Goal: Information Seeking & Learning: Learn about a topic

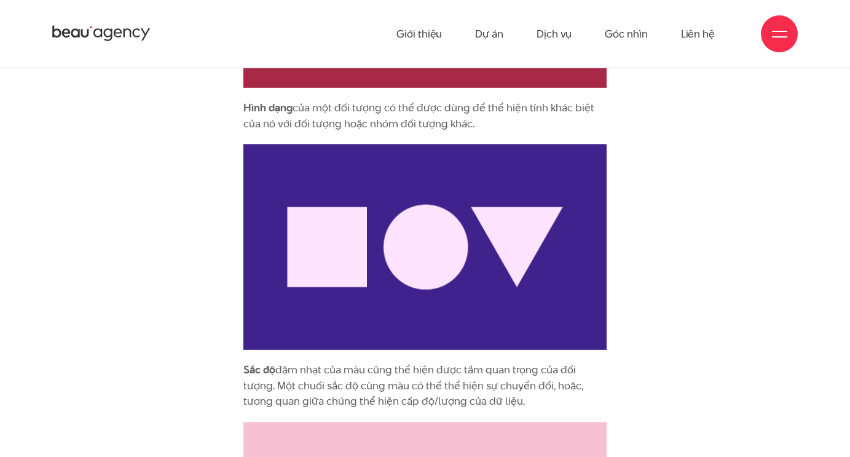
scroll to position [2015, 0]
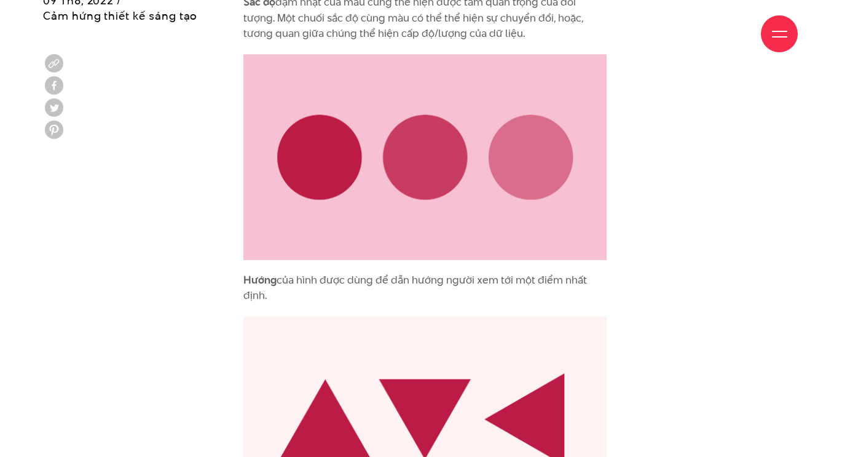
scroll to position [2384, 0]
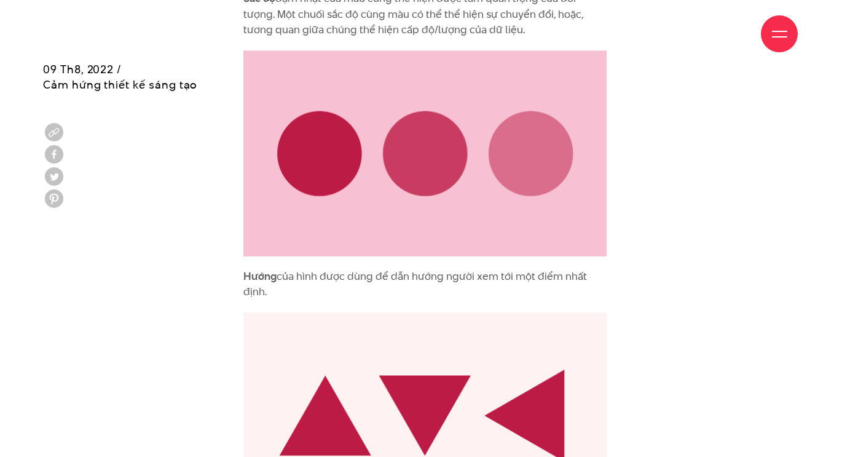
click at [647, 445] on div "Tại sao chúng ta cần trực quan hóa dữ liệu? Khi đứng trước một lượng lớn thông …" at bounding box center [425, 266] width 764 height 3117
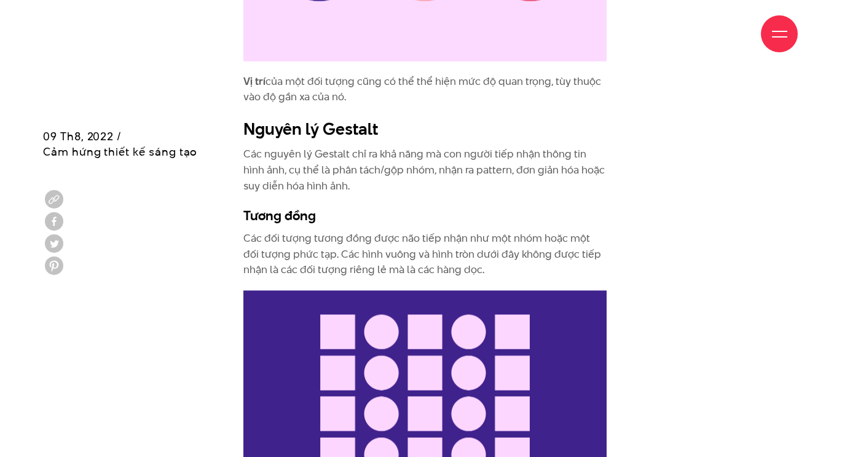
scroll to position [3245, 0]
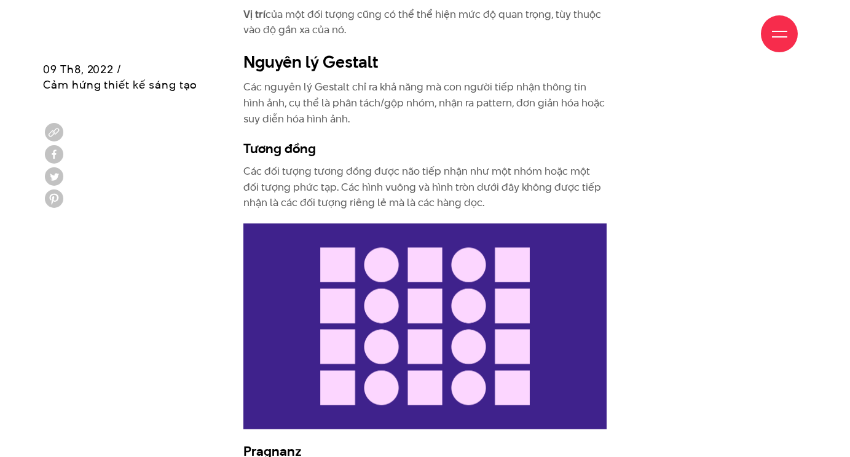
click at [595, 446] on h3 "Pragnanz" at bounding box center [425, 450] width 364 height 18
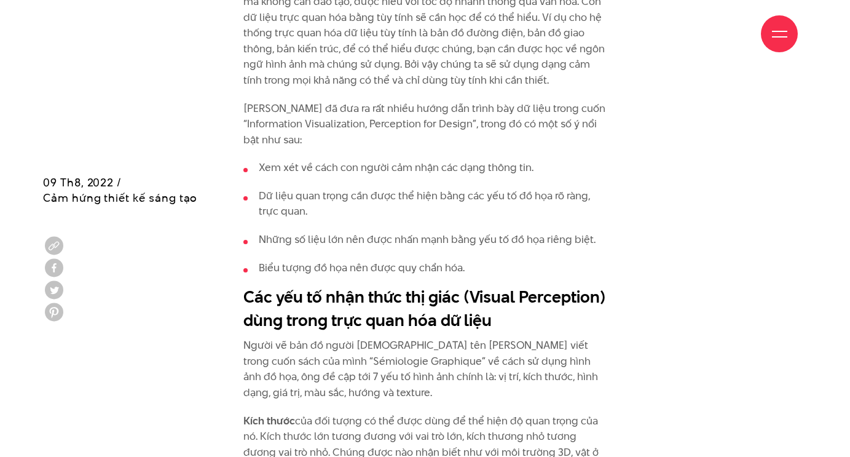
scroll to position [1523, 0]
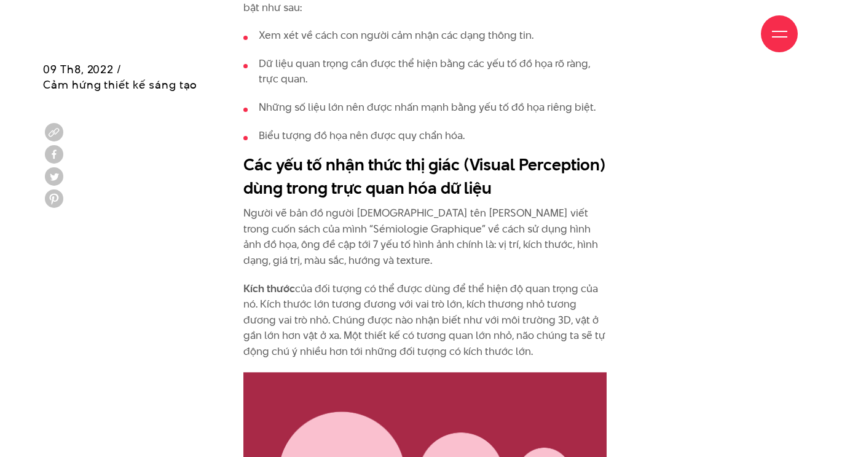
drag, startPoint x: 632, startPoint y: 448, endPoint x: 633, endPoint y: 440, distance: 8.0
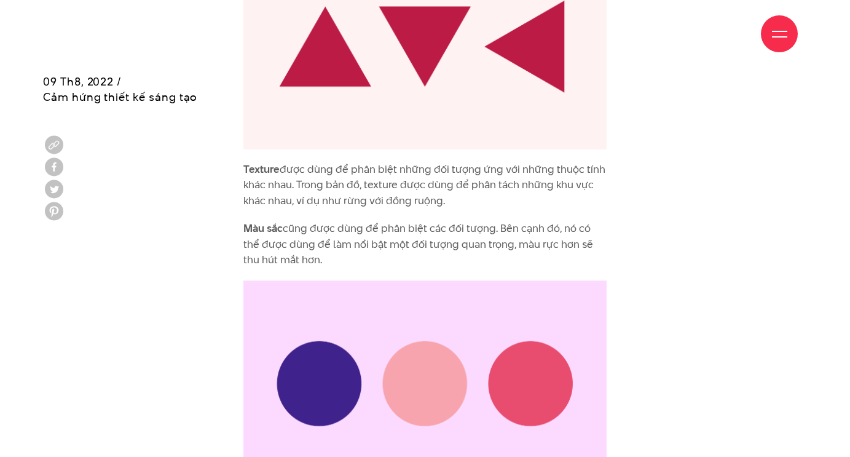
scroll to position [2937, 0]
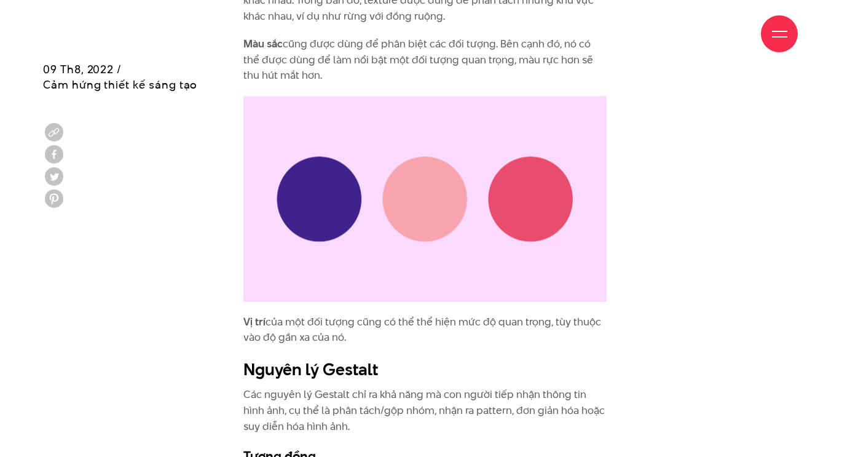
click at [599, 448] on h3 "Tương đồng" at bounding box center [425, 455] width 364 height 18
click at [593, 452] on h3 "Tương đồng" at bounding box center [425, 455] width 364 height 18
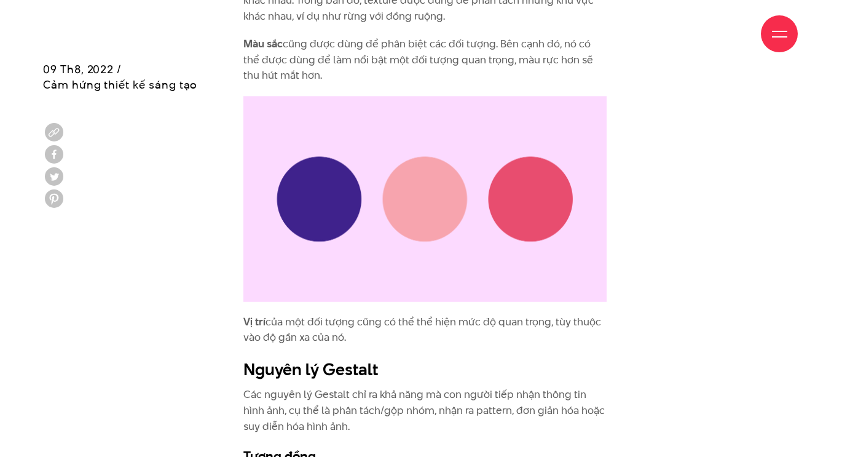
drag, startPoint x: 706, startPoint y: 456, endPoint x: 693, endPoint y: 456, distance: 12.9
click at [599, 450] on h3 "Tương đồng" at bounding box center [425, 455] width 364 height 18
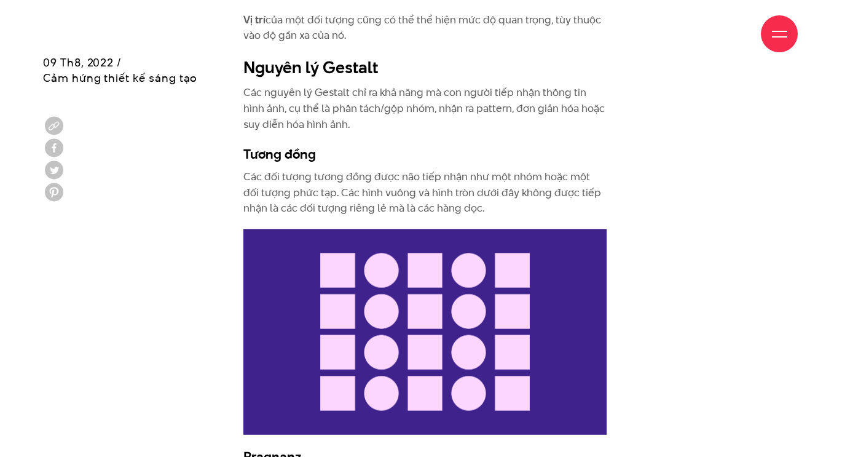
scroll to position [3245, 0]
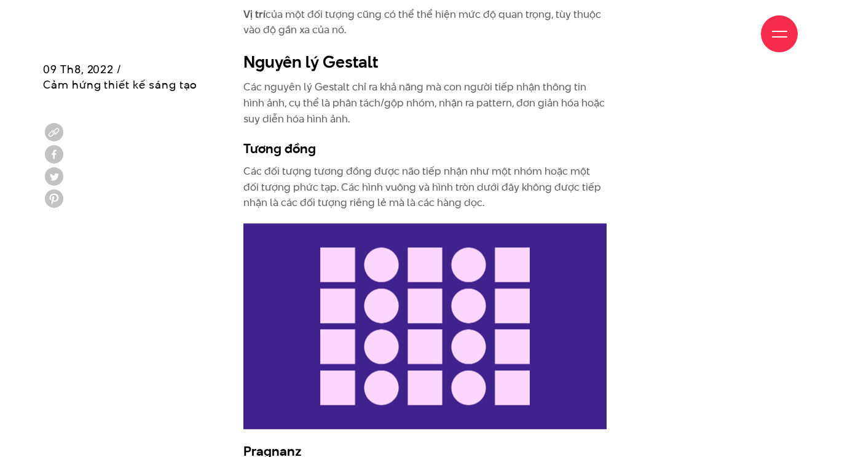
drag, startPoint x: 632, startPoint y: 445, endPoint x: 601, endPoint y: 455, distance: 32.9
click at [583, 448] on h3 "Pragnanz" at bounding box center [425, 450] width 364 height 18
drag, startPoint x: 599, startPoint y: 447, endPoint x: 591, endPoint y: 443, distance: 9.6
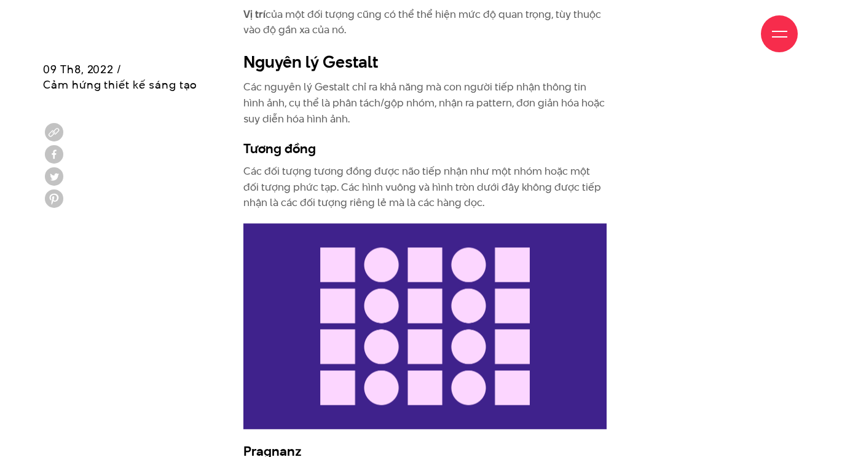
click at [599, 447] on h3 "Pragnanz" at bounding box center [425, 450] width 364 height 18
click at [504, 288] on img at bounding box center [425, 326] width 364 height 206
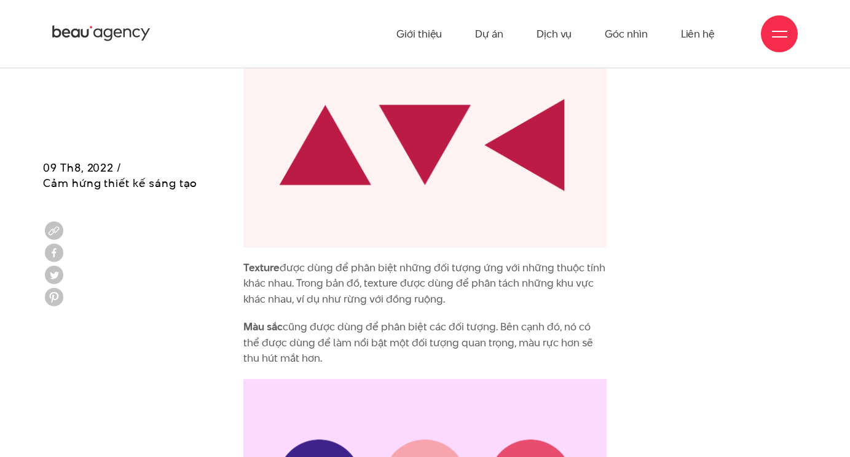
scroll to position [2630, 0]
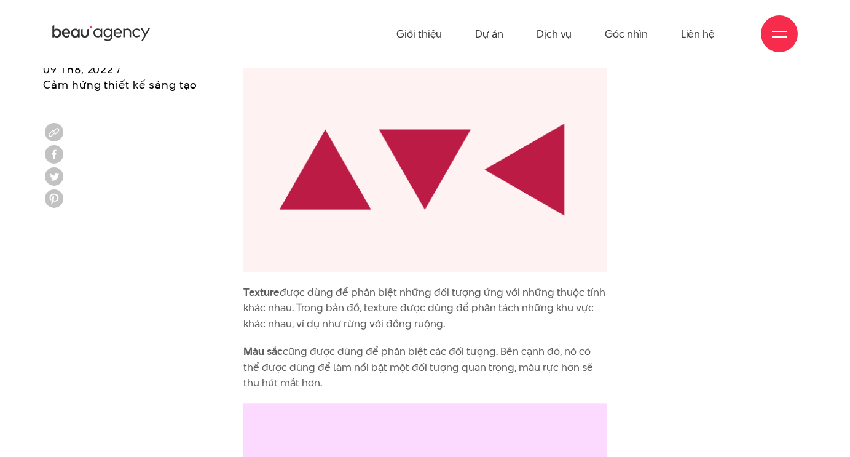
drag, startPoint x: 628, startPoint y: 450, endPoint x: 606, endPoint y: 437, distance: 25.9
click at [628, 450] on div "Tại sao chúng ta cần trực quan hóa dữ liệu? Khi đứng trước một lượng lớn thông …" at bounding box center [425, 20] width 764 height 3117
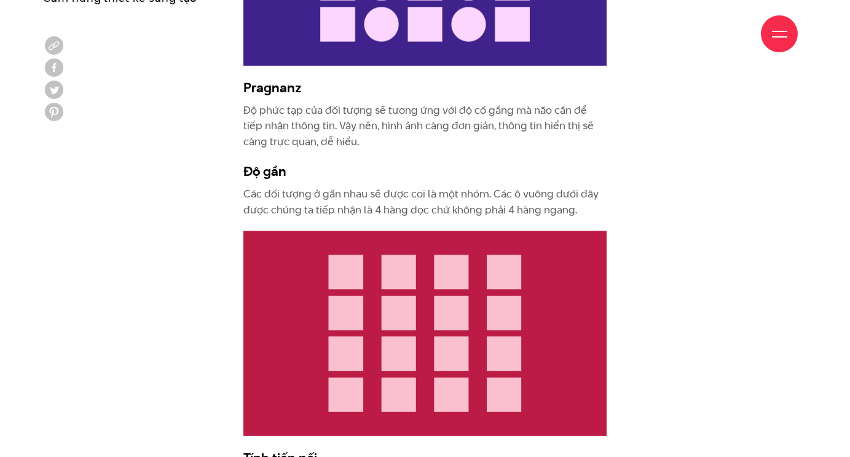
scroll to position [3706, 0]
